Goal: Information Seeking & Learning: Learn about a topic

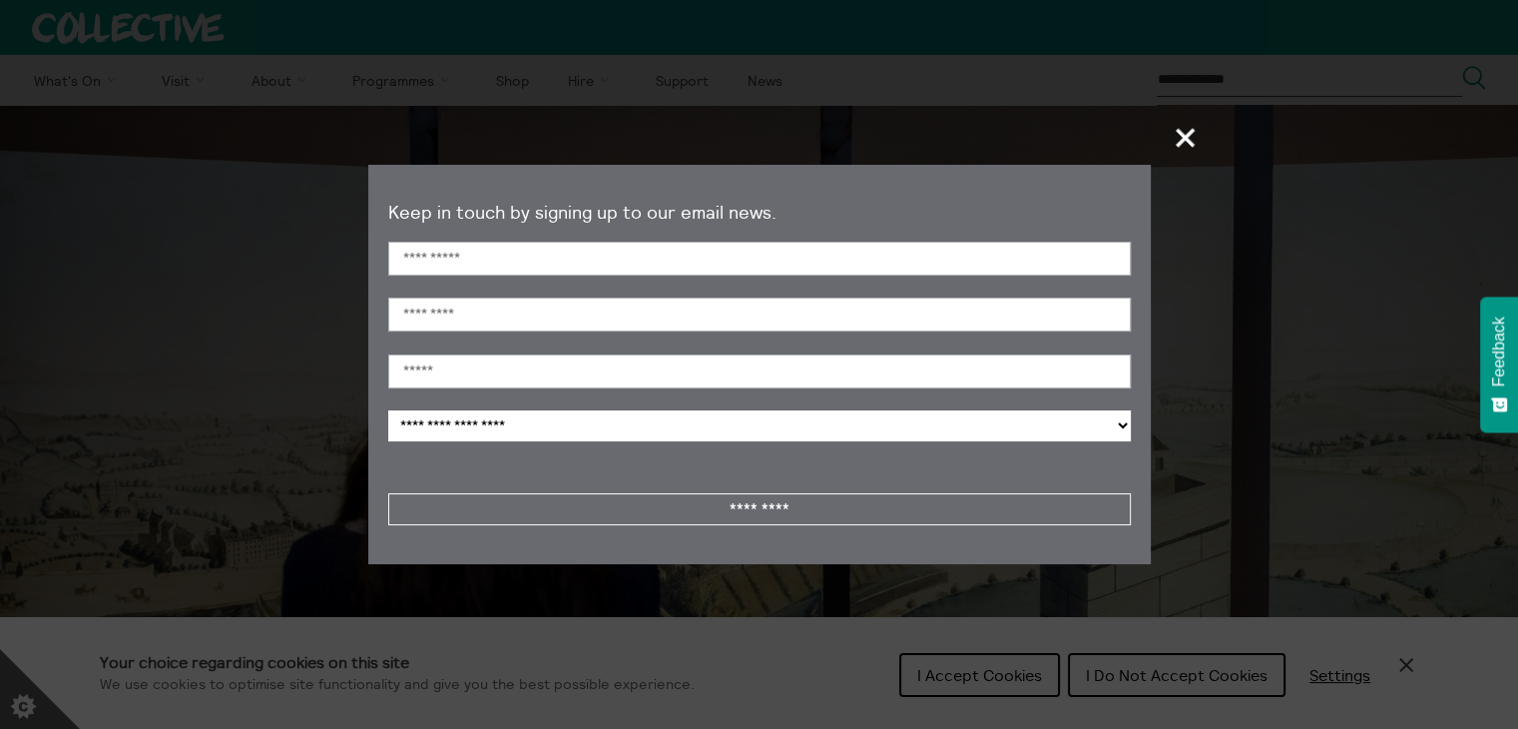
click at [1203, 145] on button "+" at bounding box center [1186, 137] width 40 height 57
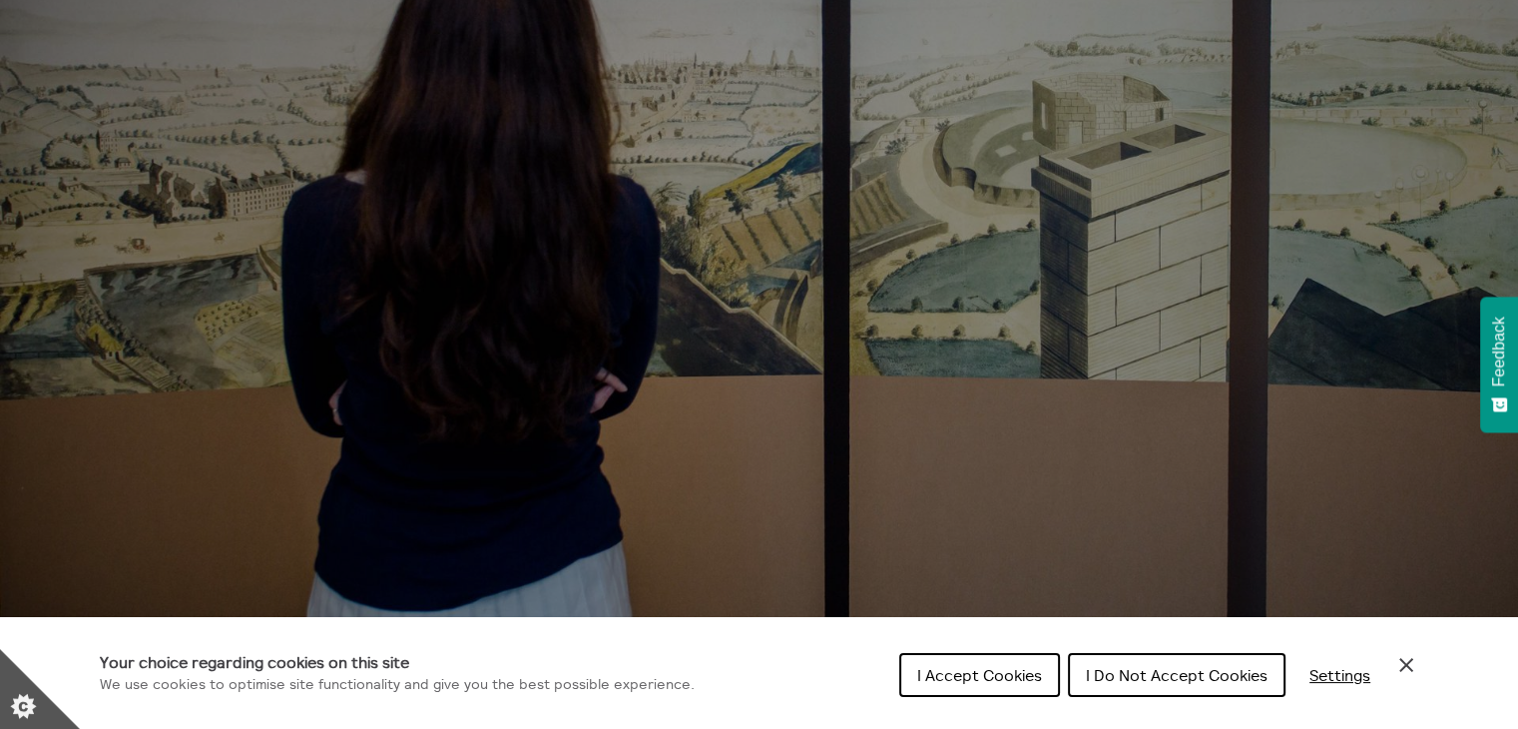
scroll to position [399, 0]
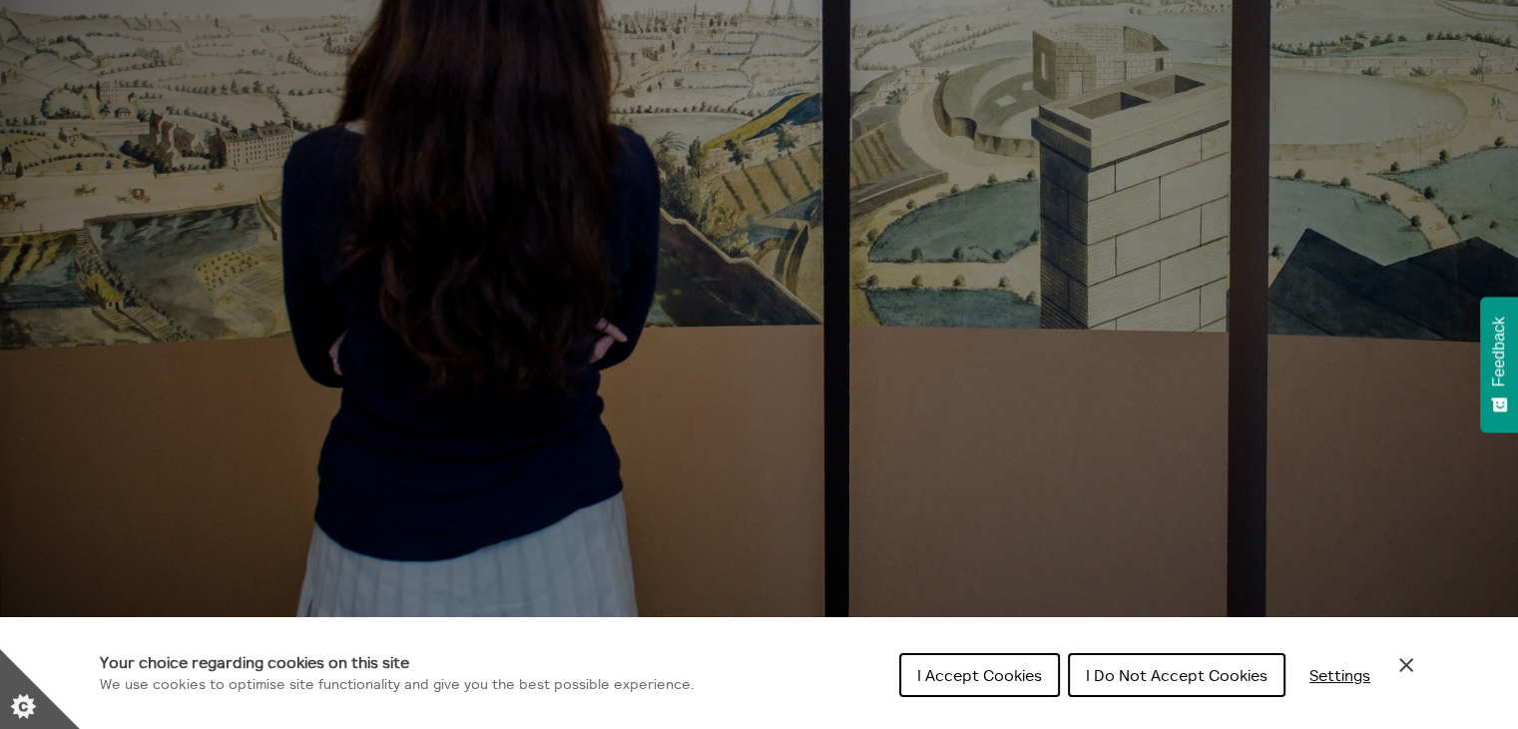
click at [1404, 674] on icon "Close Cookie Control" at bounding box center [1406, 665] width 24 height 24
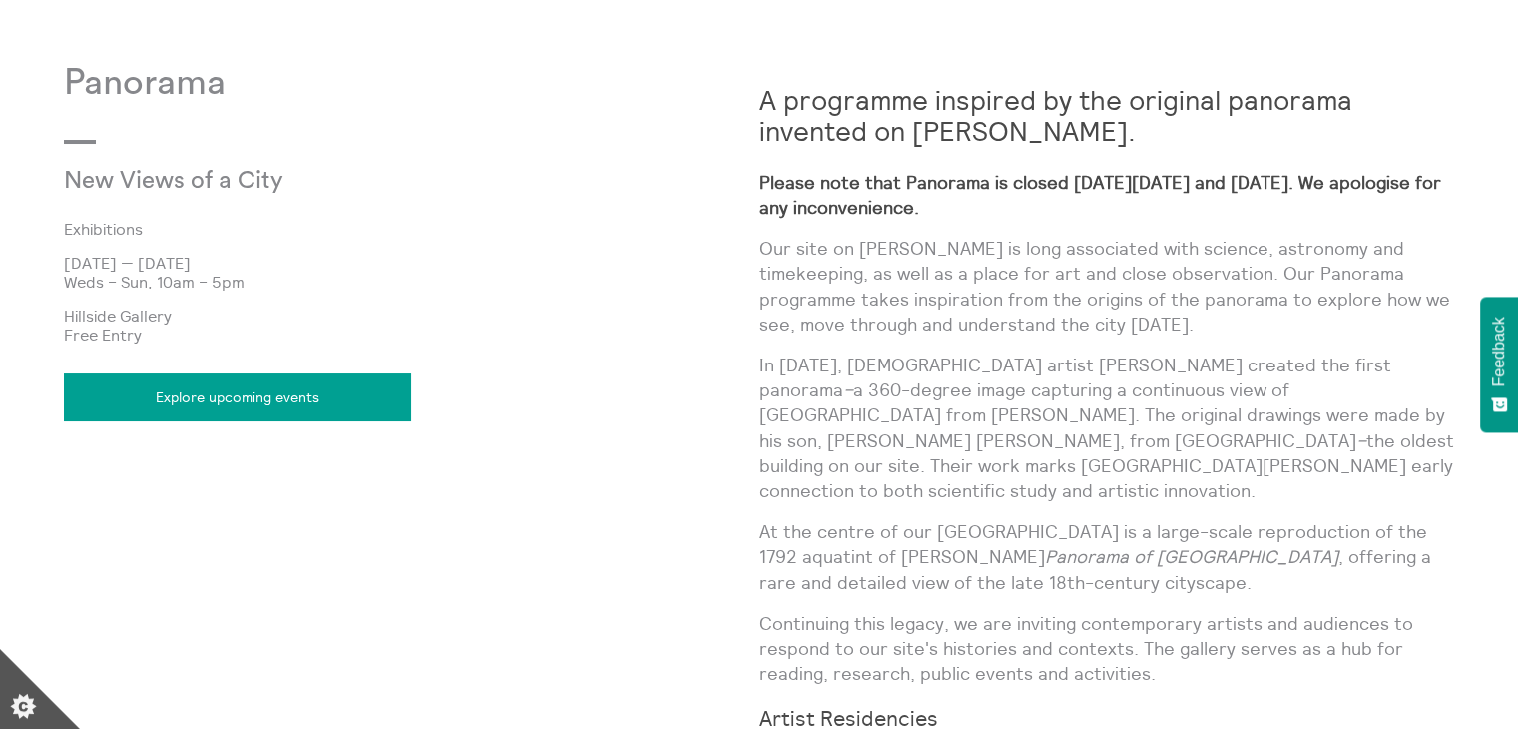
scroll to position [935, 0]
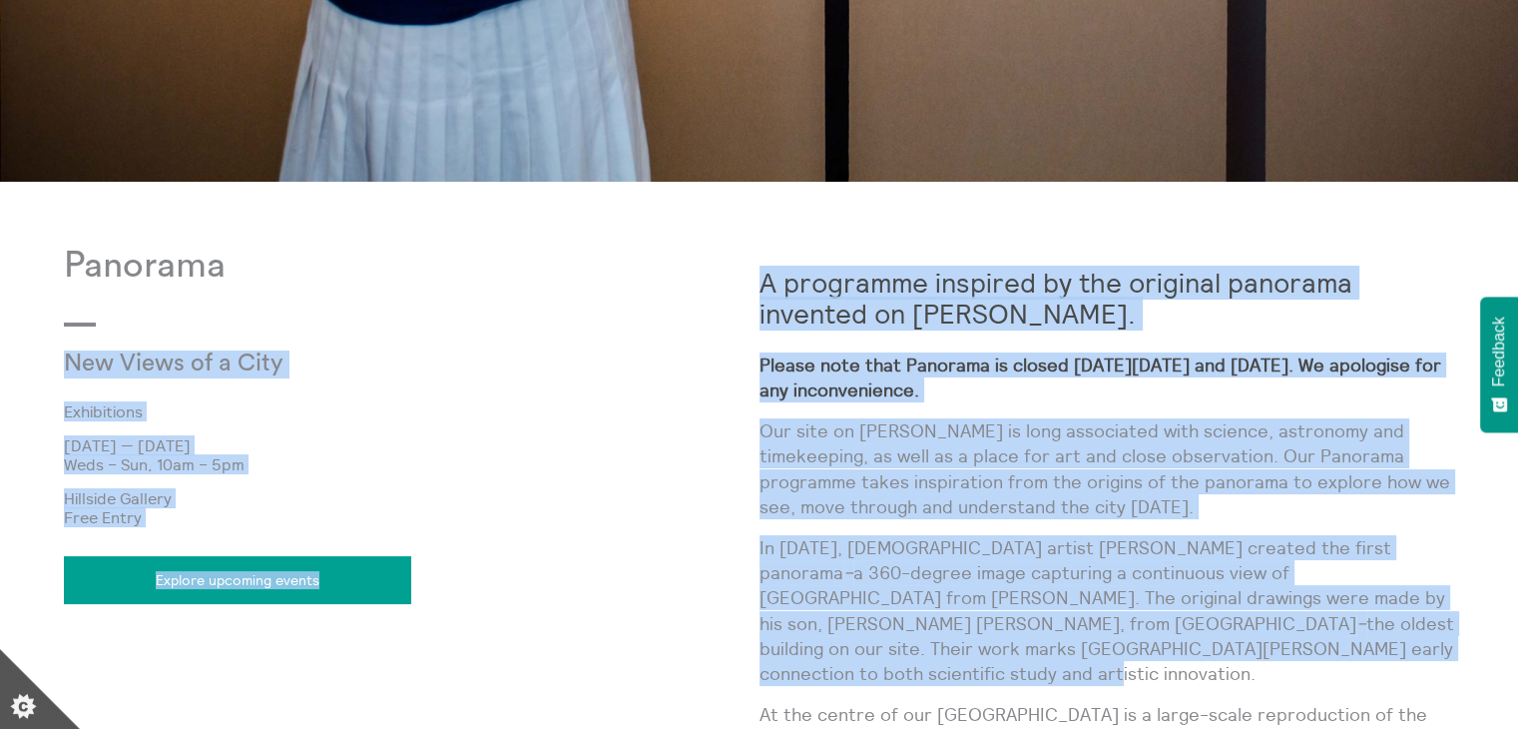
drag, startPoint x: 780, startPoint y: 286, endPoint x: 1168, endPoint y: 657, distance: 535.8
drag, startPoint x: 1126, startPoint y: 654, endPoint x: 1115, endPoint y: 653, distance: 11.0
click at [1126, 654] on p "In [DATE], [DEMOGRAPHIC_DATA] artist [PERSON_NAME] created the first panorama –…" at bounding box center [1107, 610] width 696 height 151
click at [1113, 652] on p "In [DATE], [DEMOGRAPHIC_DATA] artist [PERSON_NAME] created the first panorama –…" at bounding box center [1107, 610] width 696 height 151
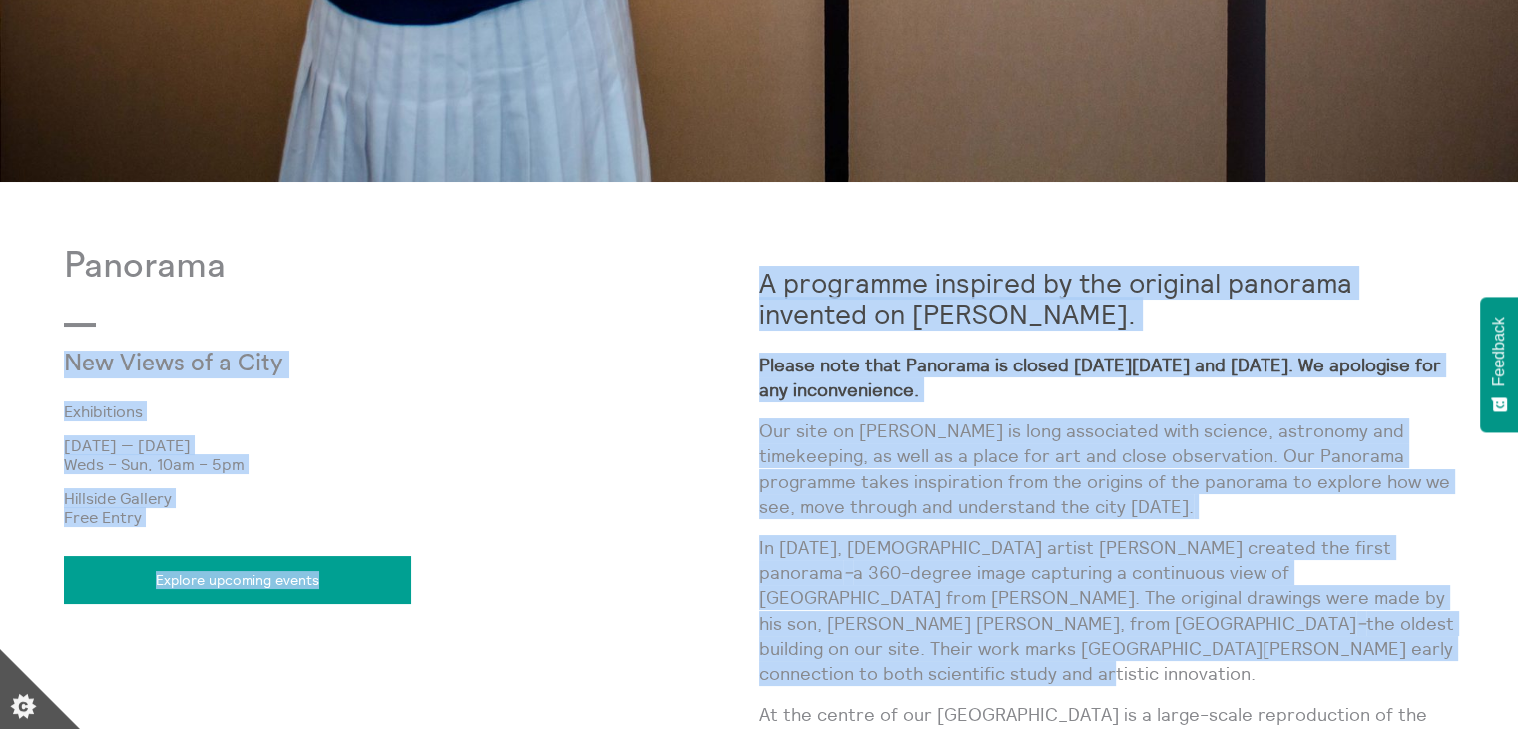
drag, startPoint x: 1122, startPoint y: 652, endPoint x: 753, endPoint y: 267, distance: 532.2
click at [786, 302] on strong "A programme inspired by the original panorama invented on [PERSON_NAME]." at bounding box center [1055, 297] width 593 height 65
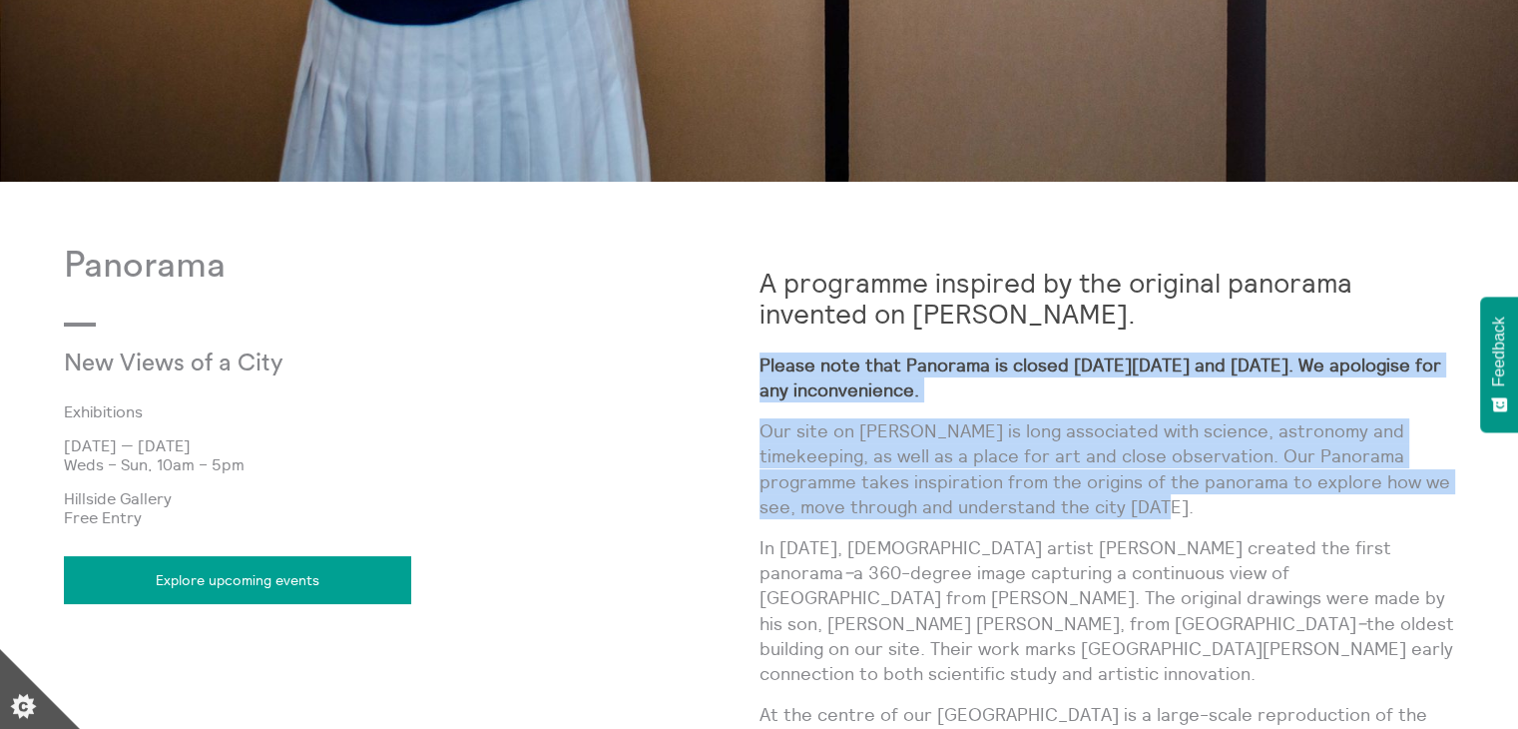
drag, startPoint x: 759, startPoint y: 356, endPoint x: 1024, endPoint y: 508, distance: 304.9
click at [994, 501] on p "Our site on [PERSON_NAME] is long associated with science, astronomy and timeke…" at bounding box center [1107, 468] width 696 height 101
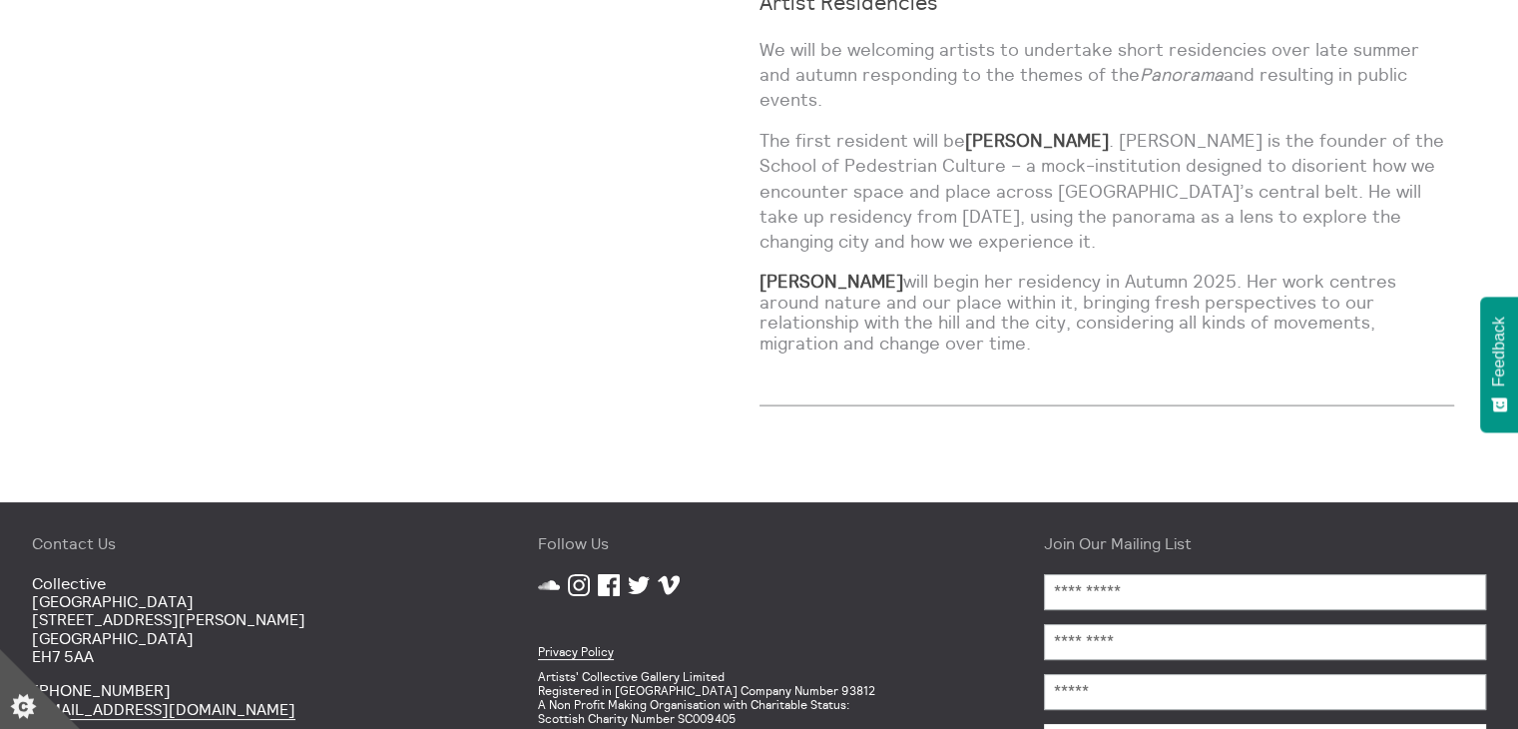
scroll to position [1933, 0]
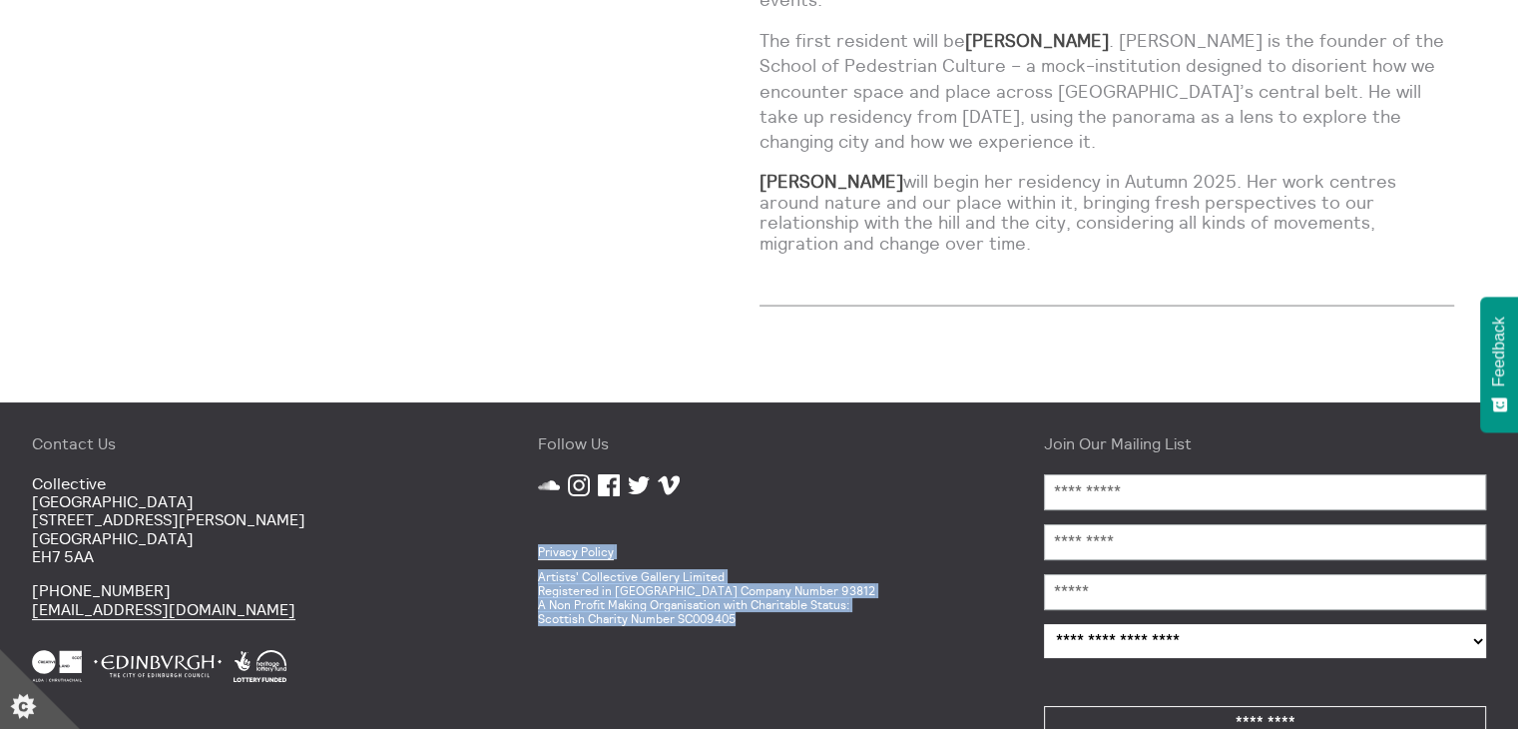
drag, startPoint x: 511, startPoint y: 500, endPoint x: 765, endPoint y: 599, distance: 273.0
click at [765, 599] on div "Follow Us SoundCloud Instagram Facebook Twitter Vimeo Privacy Policy Artists' C…" at bounding box center [759, 590] width 506 height 377
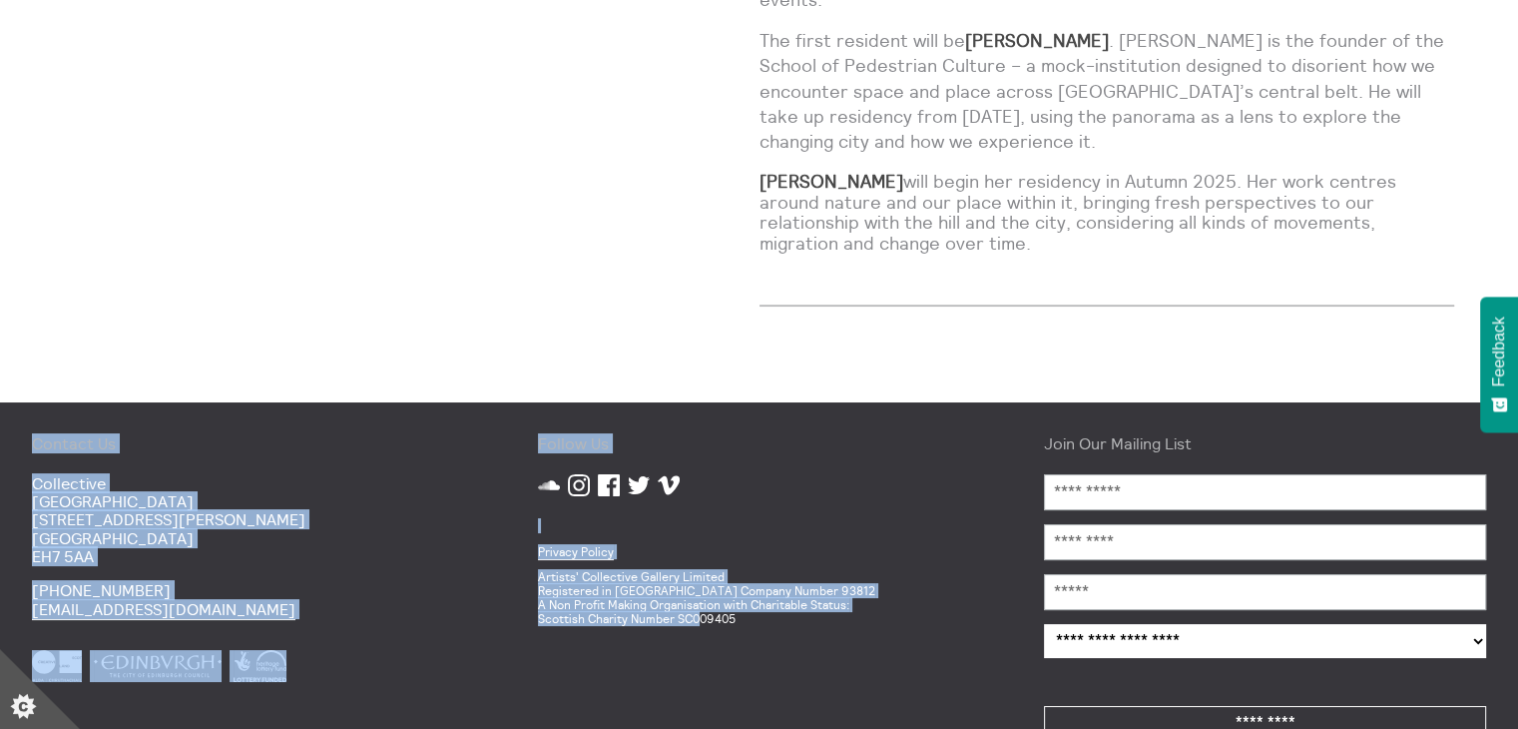
drag, startPoint x: 34, startPoint y: 385, endPoint x: 691, endPoint y: 668, distance: 714.8
click at [698, 670] on footer "Contact Us [GEOGRAPHIC_DATA] [STREET_ADDRESS][PERSON_NAME] [PHONE_NUMBER] [EMAI…" at bounding box center [759, 590] width 1518 height 377
drag, startPoint x: 480, startPoint y: 632, endPoint x: 261, endPoint y: 616, distance: 219.1
click at [478, 632] on div "Contact Us [GEOGRAPHIC_DATA] [STREET_ADDRESS][PERSON_NAME] [PHONE_NUMBER] [EMAI…" at bounding box center [253, 590] width 506 height 377
click at [633, 570] on p "Artists' Collective Gallery Limited Registered in [GEOGRAPHIC_DATA] Company Num…" at bounding box center [759, 597] width 442 height 55
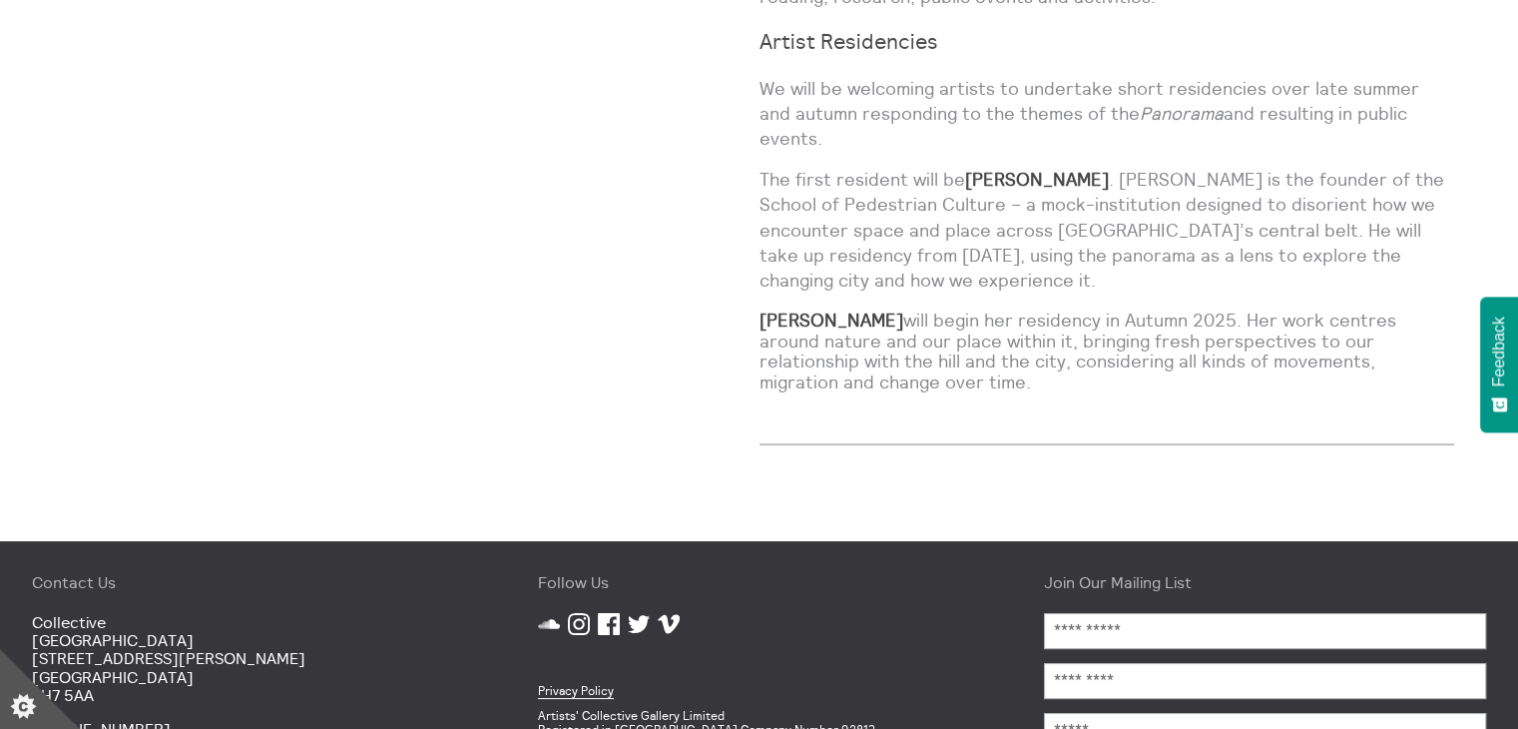
scroll to position [1634, 0]
